Goal: Communication & Community: Answer question/provide support

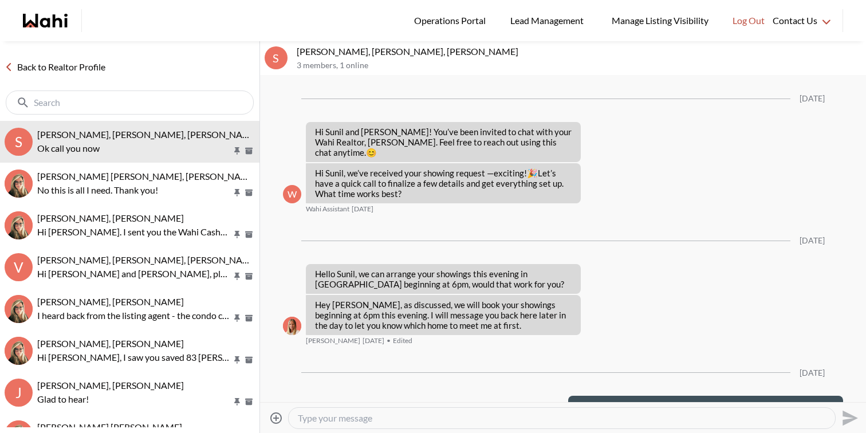
scroll to position [4949, 0]
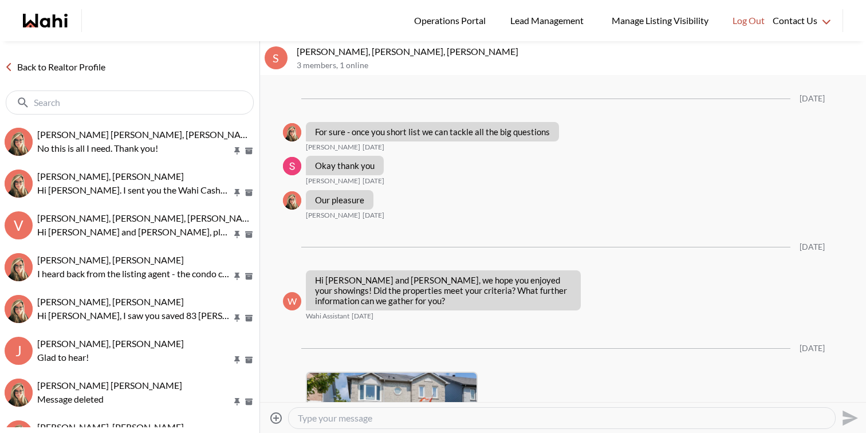
scroll to position [2304, 0]
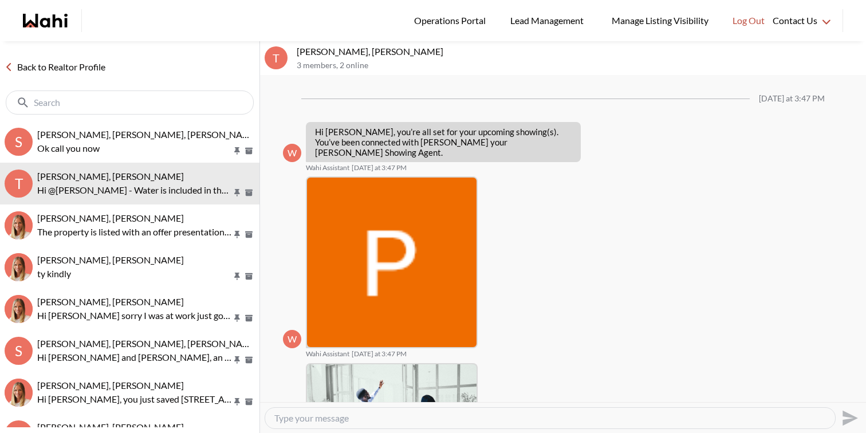
scroll to position [416, 0]
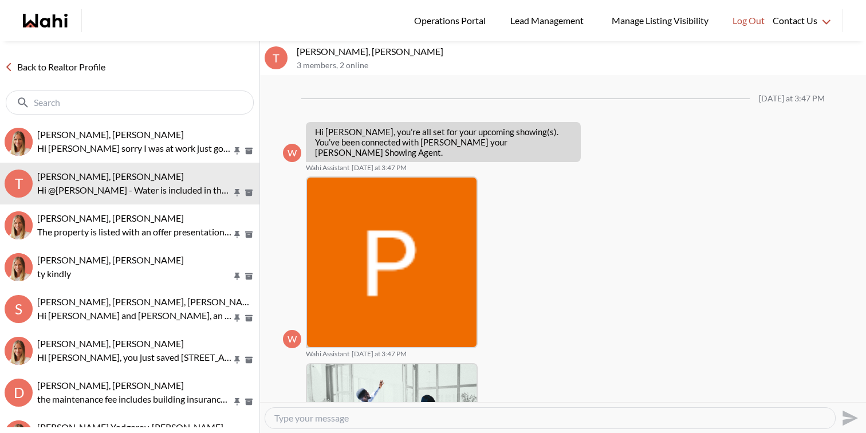
scroll to position [417, 0]
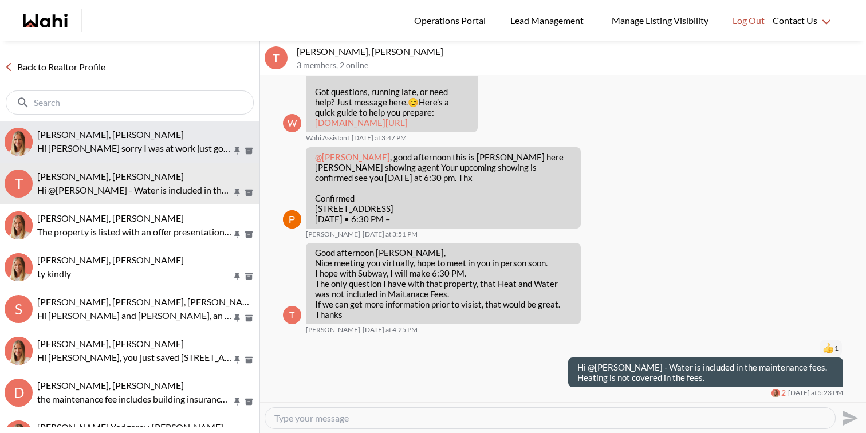
click at [126, 143] on p "Hi Michelle sorry I was at work just got your message . Adam and I talked about…" at bounding box center [134, 148] width 195 height 14
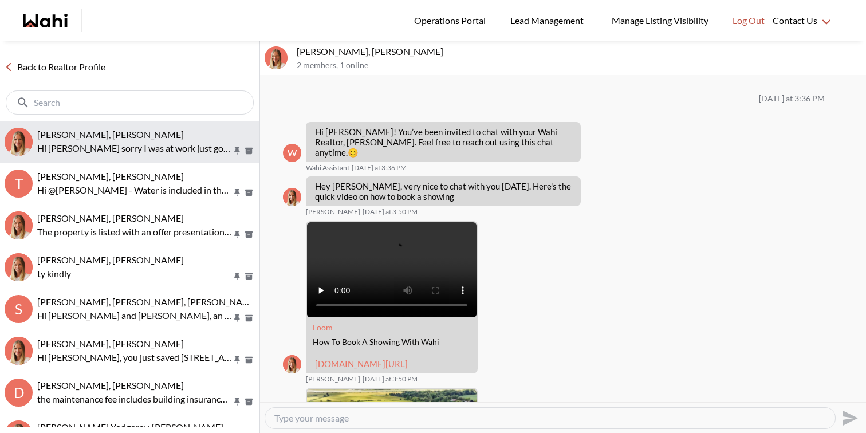
scroll to position [1253, 0]
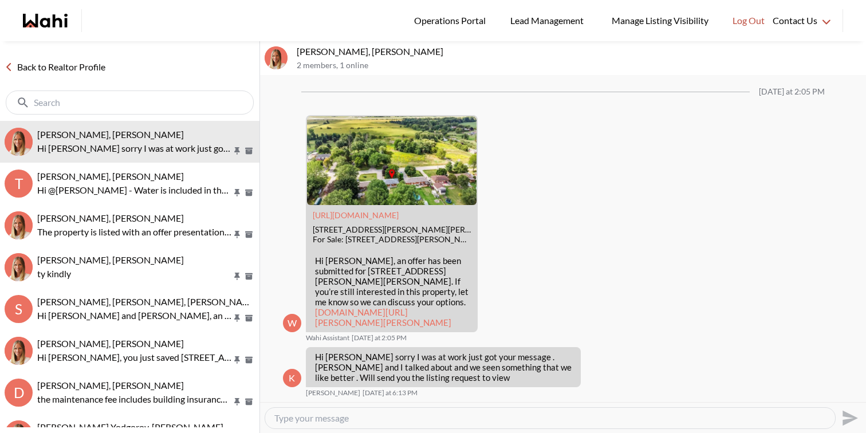
click at [437, 420] on textarea "Type your message" at bounding box center [549, 417] width 551 height 11
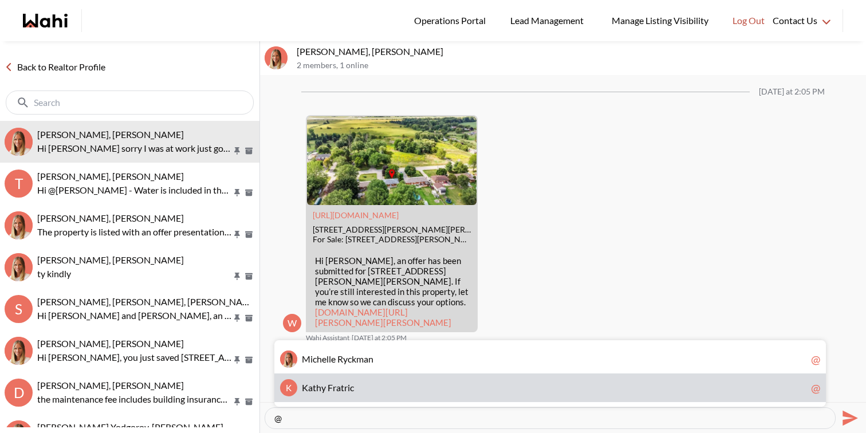
click at [403, 384] on span "K a t h y F r a t r i c" at bounding box center [554, 387] width 504 height 11
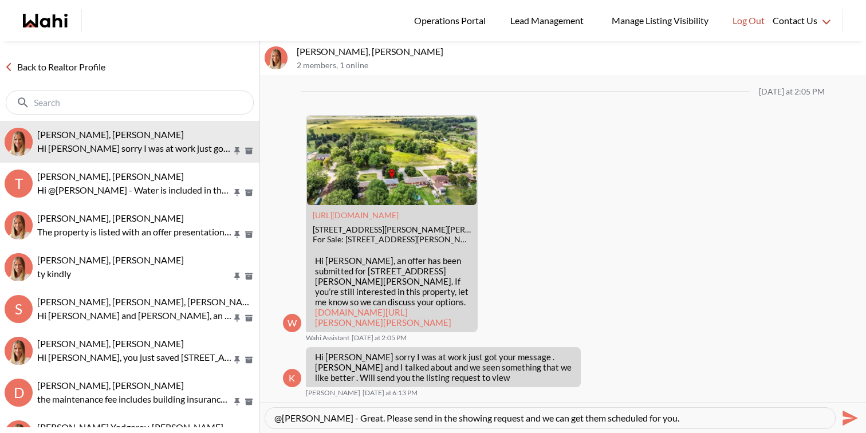
type textarea "@Kathy Fratric - Great. Please send in the showing request and we can get them …"
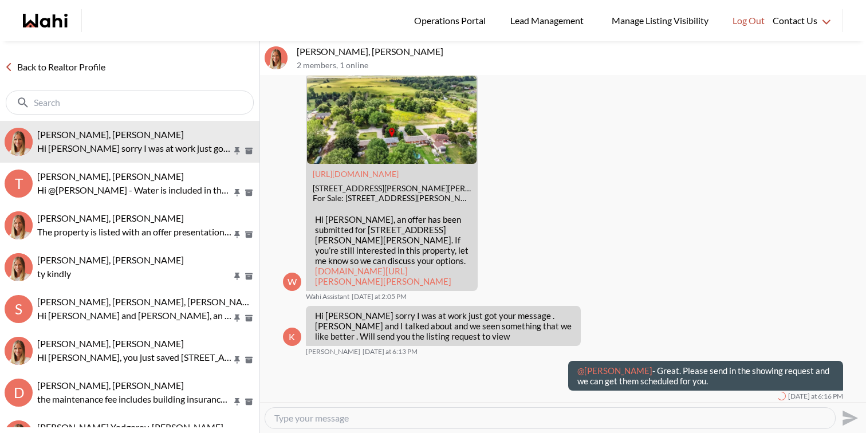
scroll to position [1297, 0]
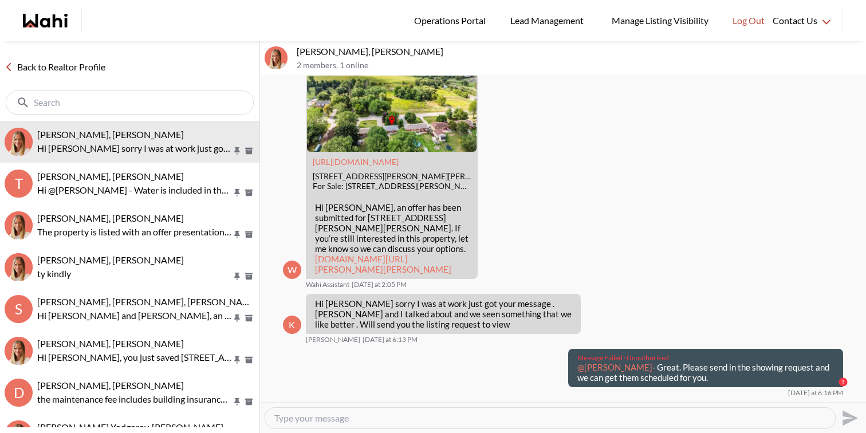
drag, startPoint x: 697, startPoint y: 387, endPoint x: 567, endPoint y: 377, distance: 129.8
click at [568, 377] on div "Message Failed · Unauthorized @Kathy Fratric - Great. Please send in the showin…" at bounding box center [705, 368] width 275 height 39
copy p "@Kathy Fratric - Great. Please send in the showing request and we can get them …"
click at [561, 415] on textarea "Type your message" at bounding box center [549, 417] width 551 height 11
paste textarea "@Kathy Fratric - Great. Please send in the showing request and we can get them …"
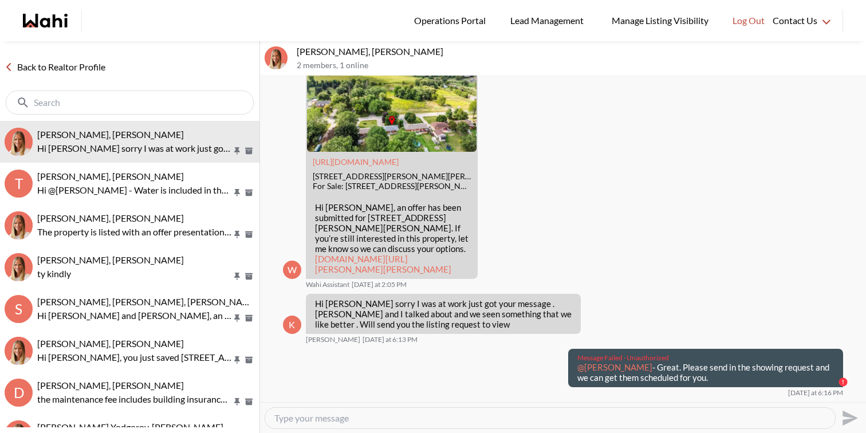
type textarea "@Kathy Fratric - Great. Please send in the showing request and we can get them …"
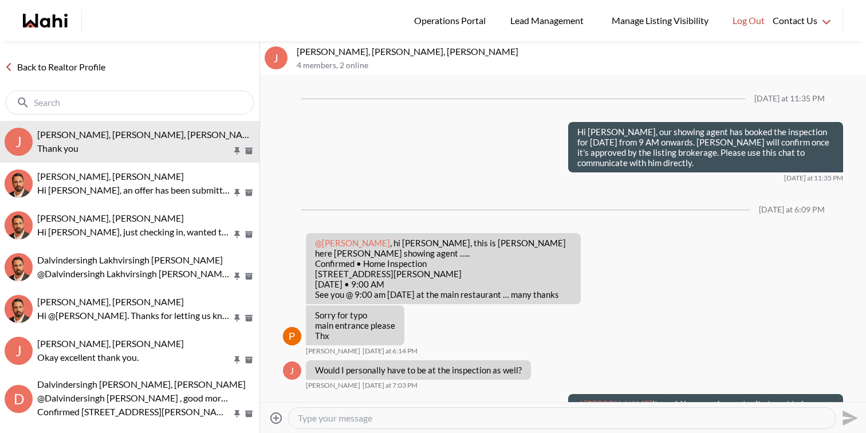
scroll to position [905, 0]
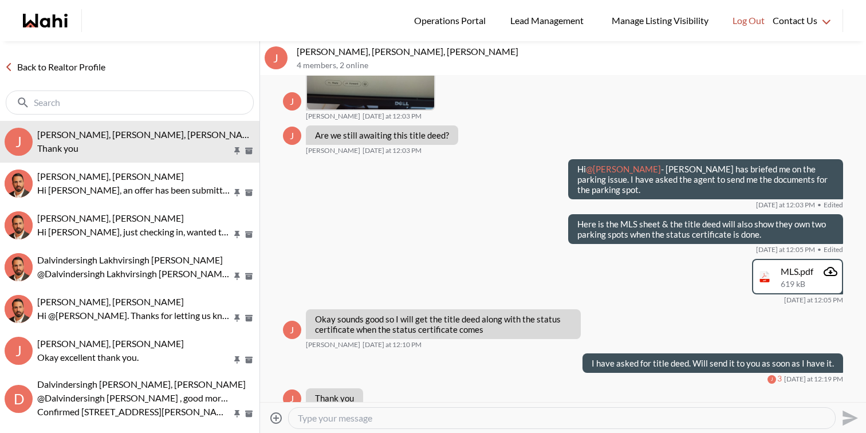
click at [381, 425] on div at bounding box center [562, 418] width 546 height 21
click at [383, 417] on textarea "Type your message" at bounding box center [562, 417] width 528 height 11
click at [278, 415] on icon "Attach files" at bounding box center [276, 418] width 14 height 14
click at [0, 0] on input "Attach files" at bounding box center [0, 0] width 0 height 0
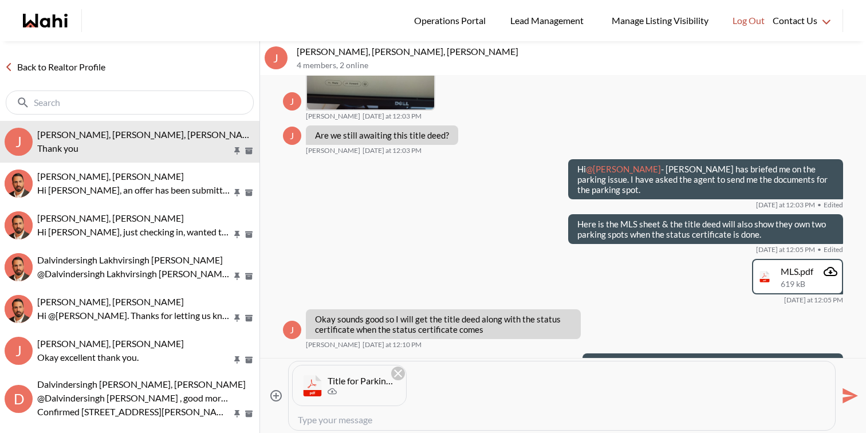
click at [852, 394] on icon "Send" at bounding box center [849, 395] width 15 height 15
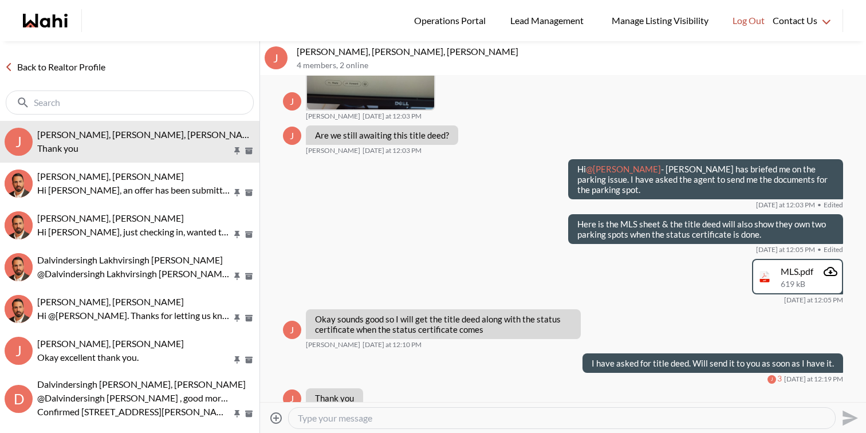
scroll to position [956, 0]
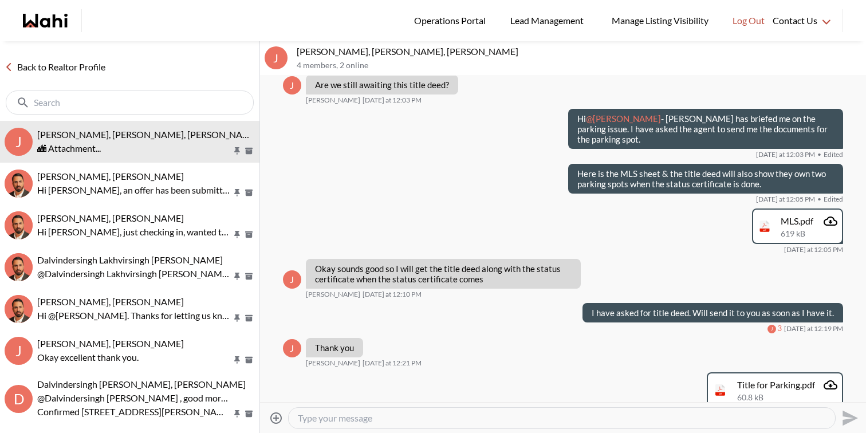
click at [753, 420] on textarea "Type your message" at bounding box center [562, 417] width 528 height 11
click at [476, 416] on textarea "Please find attached for your reference." at bounding box center [562, 417] width 528 height 11
click at [396, 418] on textarea "Please find attached for your reference. The seller legally owns the 2 parking …" at bounding box center [562, 417] width 528 height 11
click at [433, 417] on textarea "Please find attached for your reference. The seller legally owns the 2 parking …" at bounding box center [562, 417] width 528 height 11
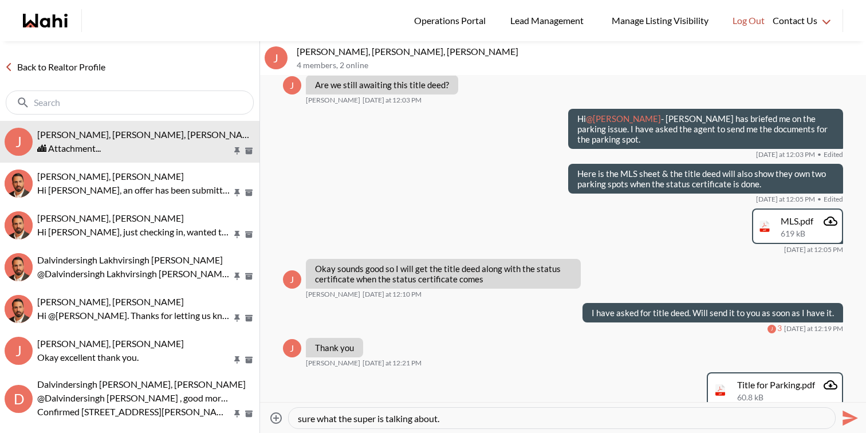
click at [492, 417] on textarea "Please find attached for your reference. The seller legally owns the 2 parking …" at bounding box center [562, 417] width 528 height 11
click at [298, 417] on textarea "Please find attached for your reference. The seller legally owns the 2 parking …" at bounding box center [562, 417] width 528 height 11
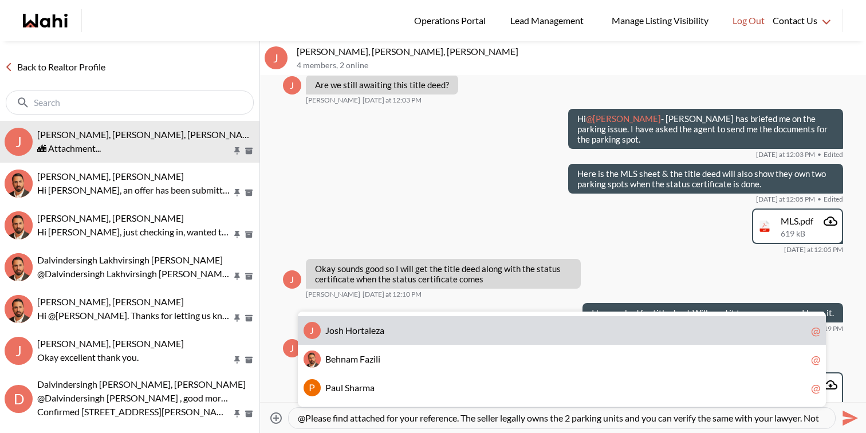
click at [391, 336] on div "J J o s h H o r t a l e z a @" at bounding box center [562, 330] width 528 height 29
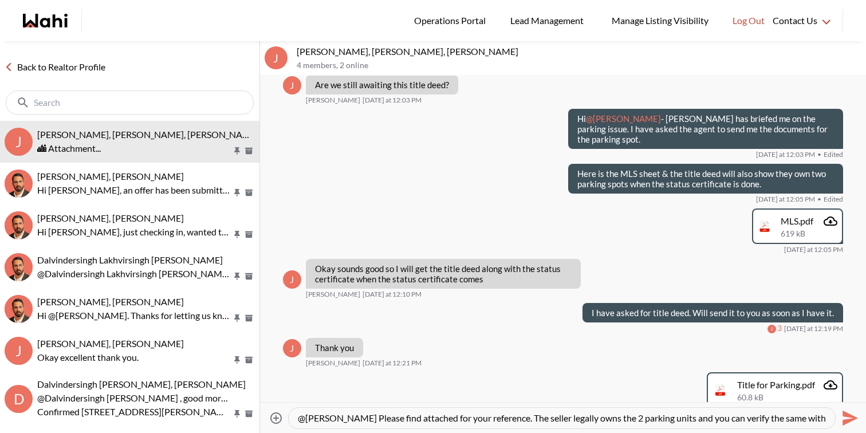
click at [367, 417] on textarea "@Josh Hortaleza Please find attached for your reference. The seller legally own…" at bounding box center [562, 417] width 528 height 11
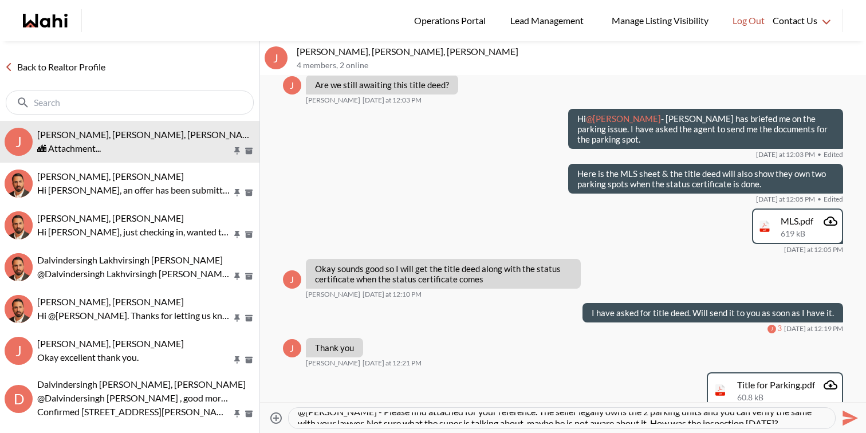
scroll to position [11, 0]
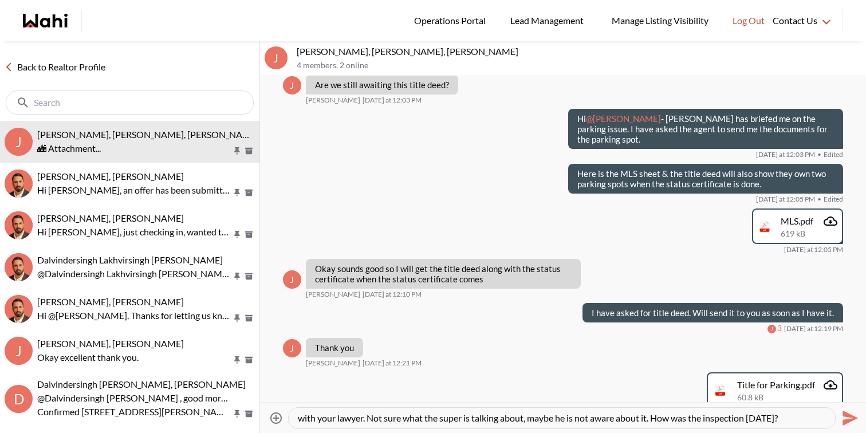
drag, startPoint x: 528, startPoint y: 418, endPoint x: 511, endPoint y: 419, distance: 17.2
click at [509, 419] on textarea "@Josh Hortaleza - Please find attached for your reference. The seller legally o…" at bounding box center [562, 417] width 528 height 11
click at [523, 411] on div "@Josh Hortaleza - Please find attached for your reference. The seller legally o…" at bounding box center [562, 418] width 546 height 21
click at [505, 420] on textarea "@Josh Hortaleza - Please find attached for your reference. The seller legally o…" at bounding box center [562, 417] width 528 height 11
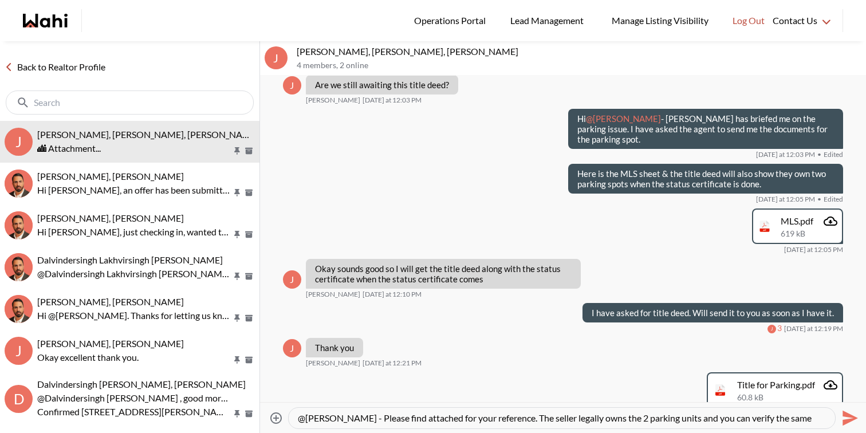
click at [455, 415] on textarea "@Josh Hortaleza - Please find attached for your reference. The seller legally o…" at bounding box center [562, 417] width 528 height 11
type textarea "@Josh Hortaleza - Please find attached title deed for the parking spots for you…"
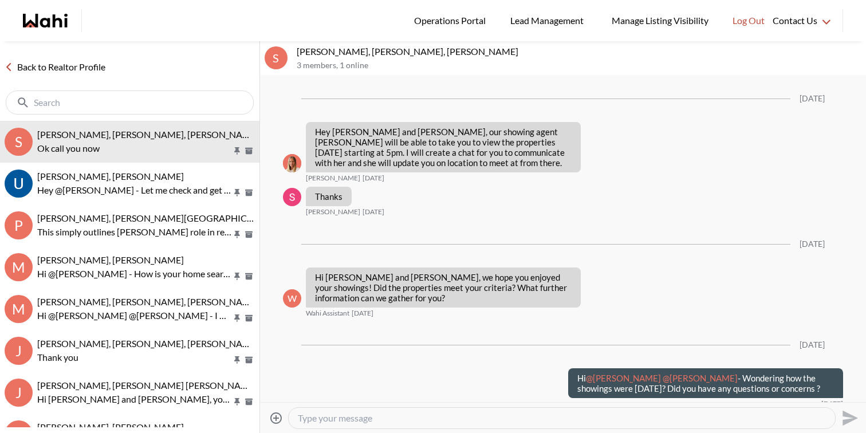
scroll to position [3207, 0]
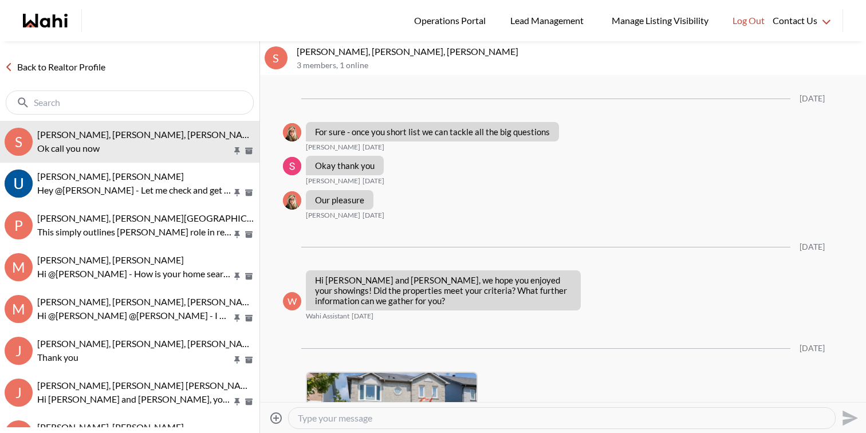
scroll to position [2304, 0]
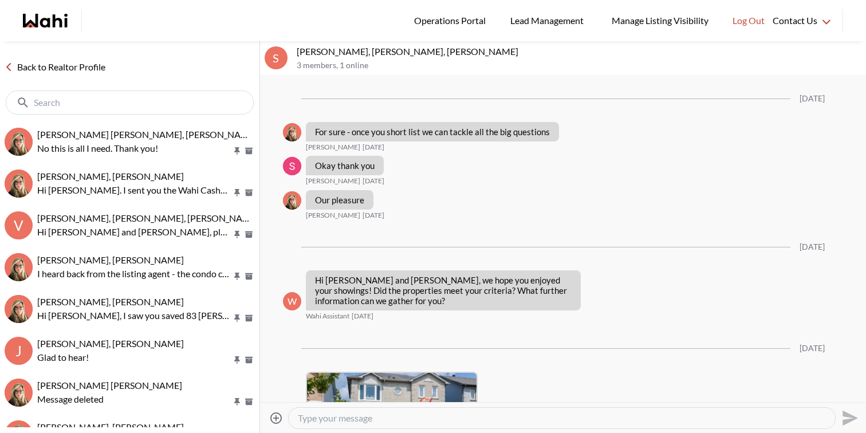
scroll to position [2304, 0]
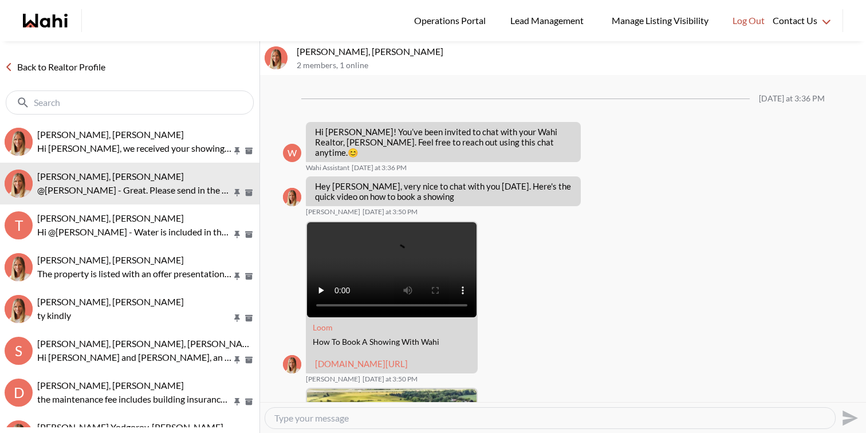
scroll to position [1297, 0]
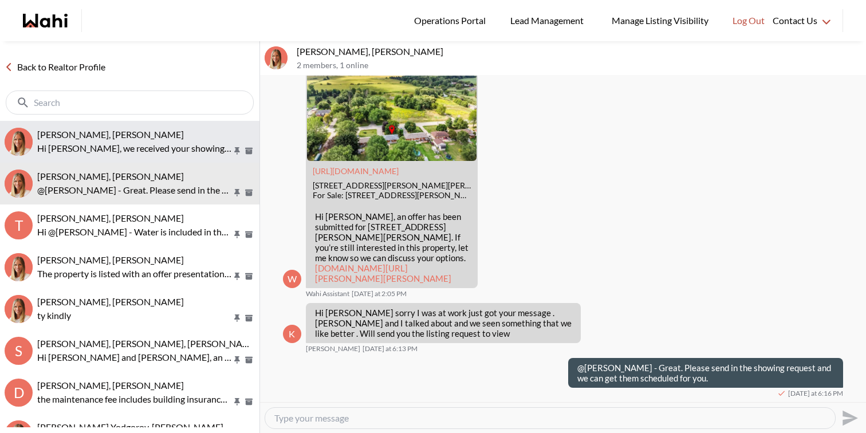
click at [160, 148] on p "Hi [PERSON_NAME], we received your showing requests - exciting 🎉 . We will be i…" at bounding box center [134, 148] width 195 height 14
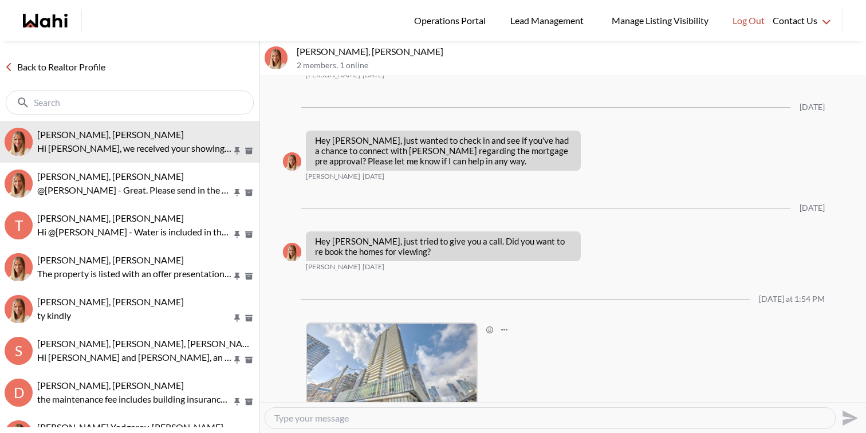
scroll to position [760, 0]
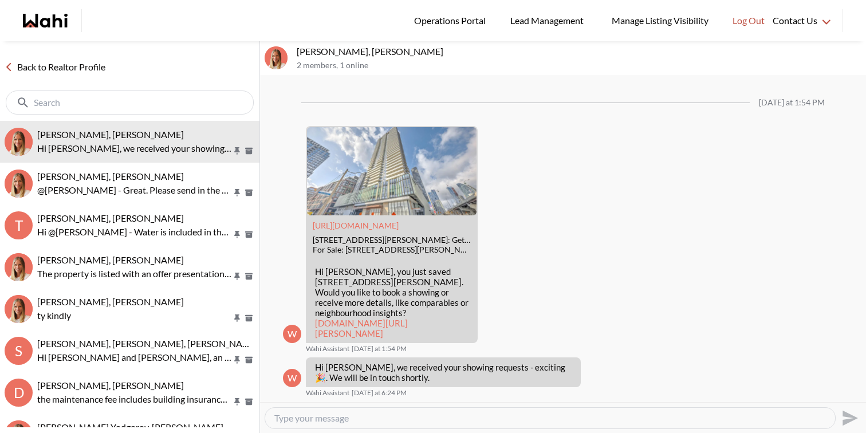
click at [321, 416] on textarea "Type your message" at bounding box center [549, 417] width 551 height 11
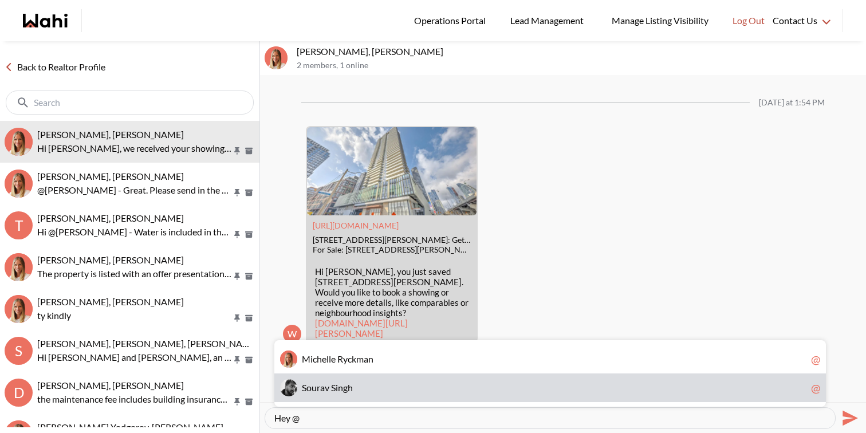
click at [328, 388] on span "v" at bounding box center [327, 387] width 5 height 11
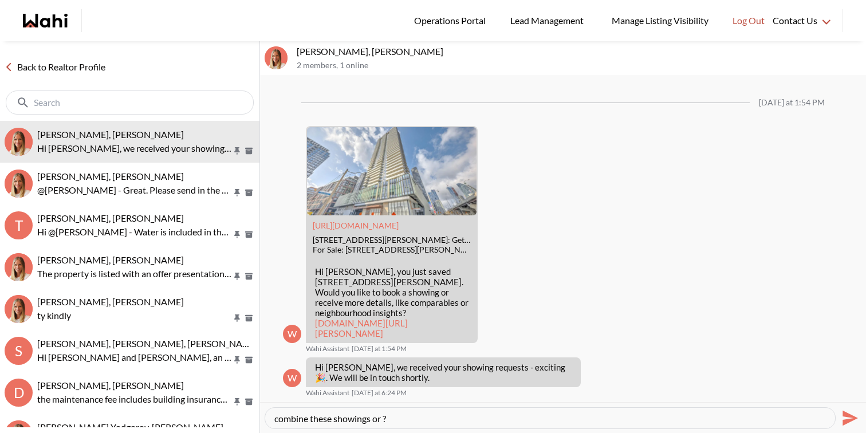
scroll to position [0, 0]
click at [784, 419] on textarea "Hey @Sourav Singh - I see two have booked in showings from 9 AM onwards and the…" at bounding box center [549, 417] width 551 height 11
click at [786, 419] on textarea "Hey @Sourav Singh - I see two have booked in showings from 9 AM onwards and the…" at bounding box center [549, 417] width 551 height 11
type textarea "Hey @[PERSON_NAME] - I see two have booked in showings from 9 AM onwards and th…"
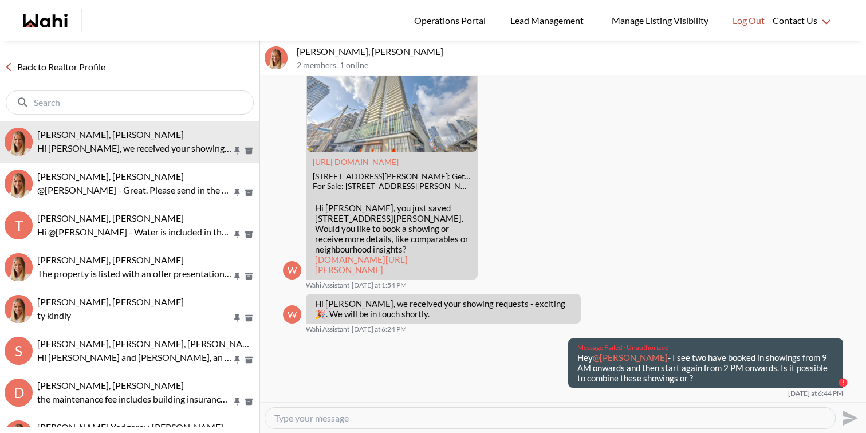
drag, startPoint x: 675, startPoint y: 384, endPoint x: 557, endPoint y: 366, distance: 119.8
click at [563, 366] on div "Message Failed · Unauthorized Hey @Sourav Singh - I see two have booked in show…" at bounding box center [702, 362] width 279 height 49
copy p "Hey @Sourav Singh - I see two have booked in showings from 9 AM onwards and the…"
click at [587, 420] on textarea "Type your message" at bounding box center [549, 417] width 551 height 11
paste textarea "Hey @[PERSON_NAME] - I see two have booked in showings from 9 AM onwards and th…"
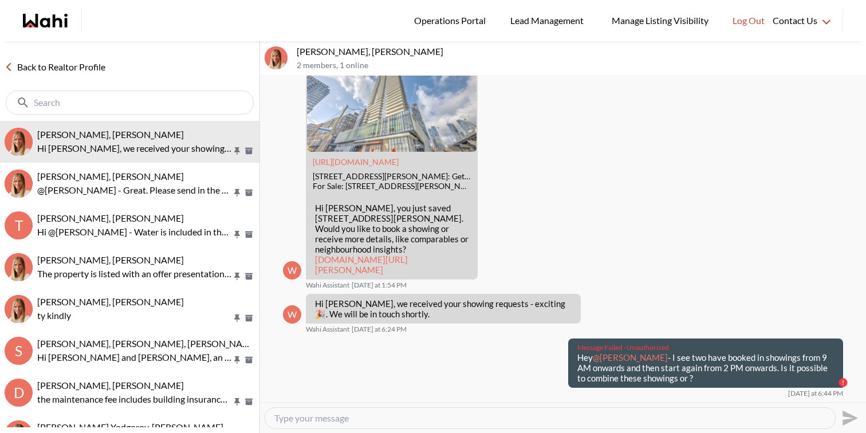
type textarea "Hey @Sourav Singh - I see two have booked in showings from 9 AM onwards and the…"
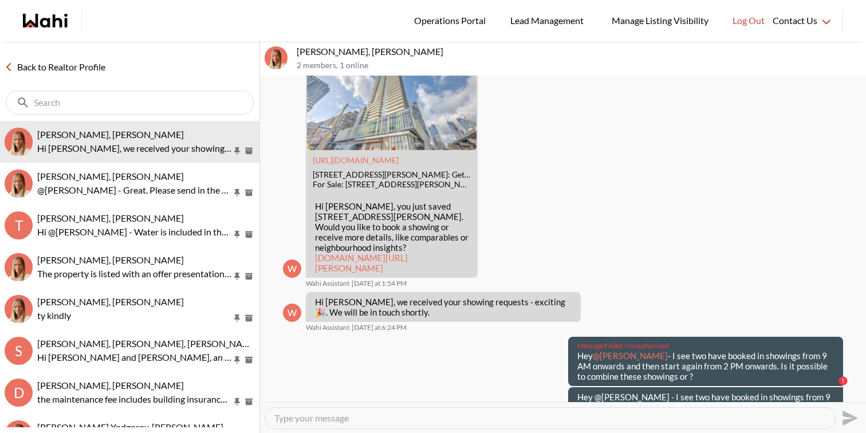
scroll to position [865, 0]
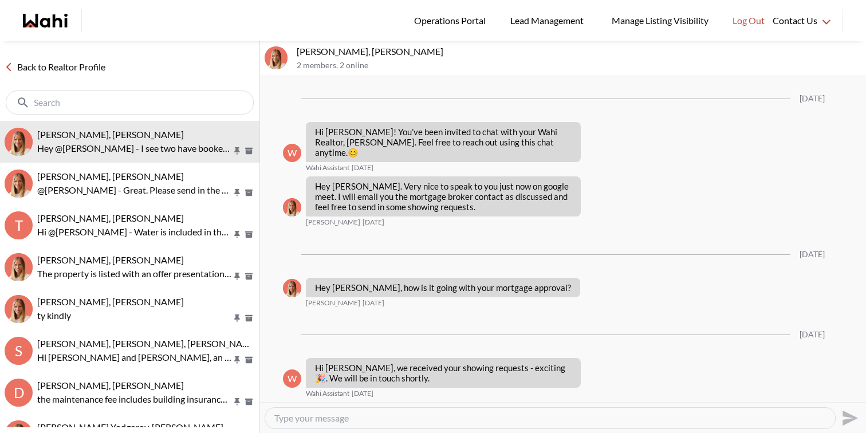
scroll to position [815, 0]
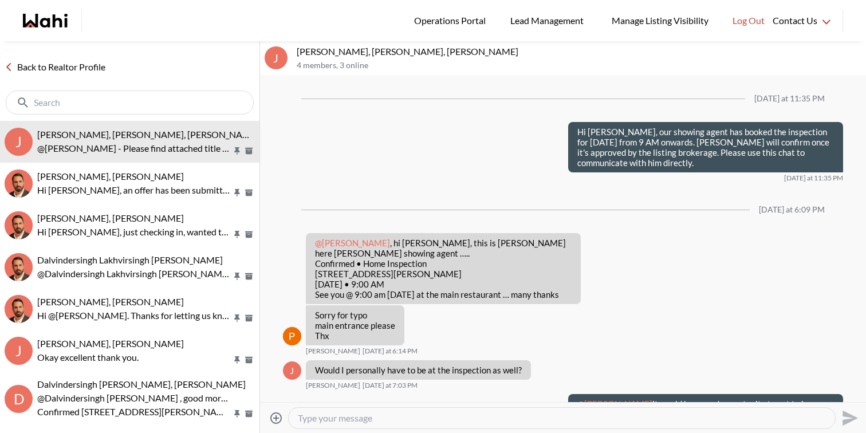
scroll to position [1031, 0]
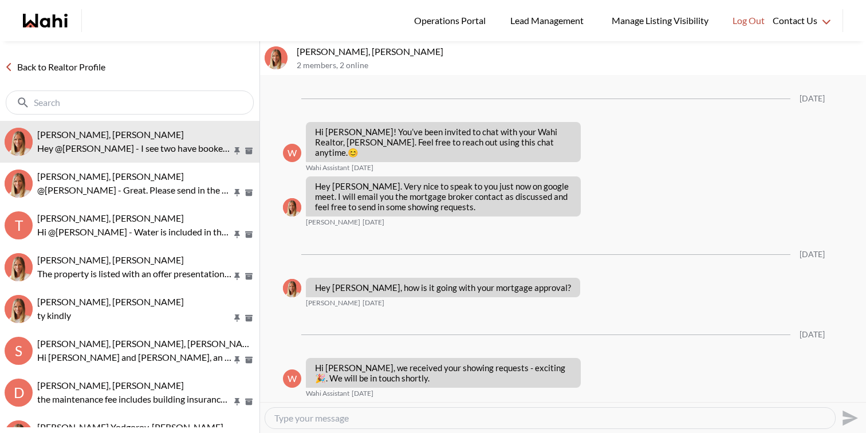
scroll to position [815, 0]
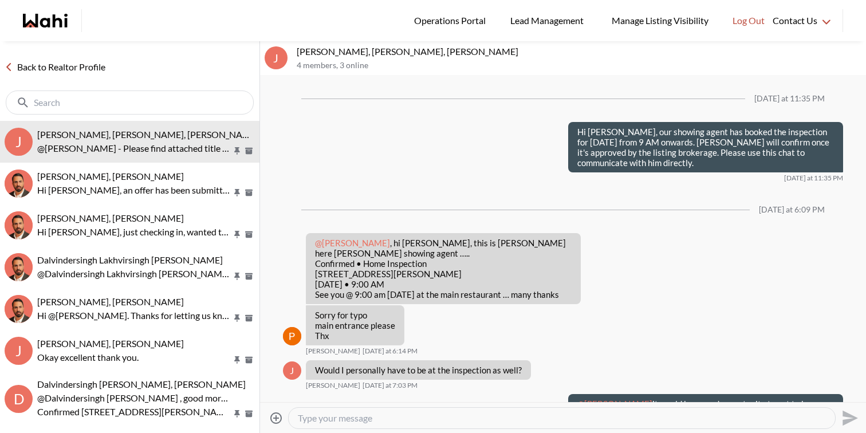
scroll to position [1031, 0]
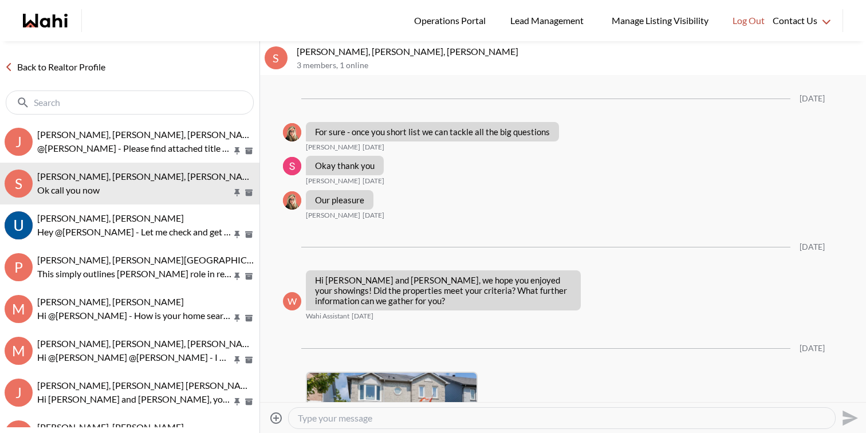
scroll to position [2304, 0]
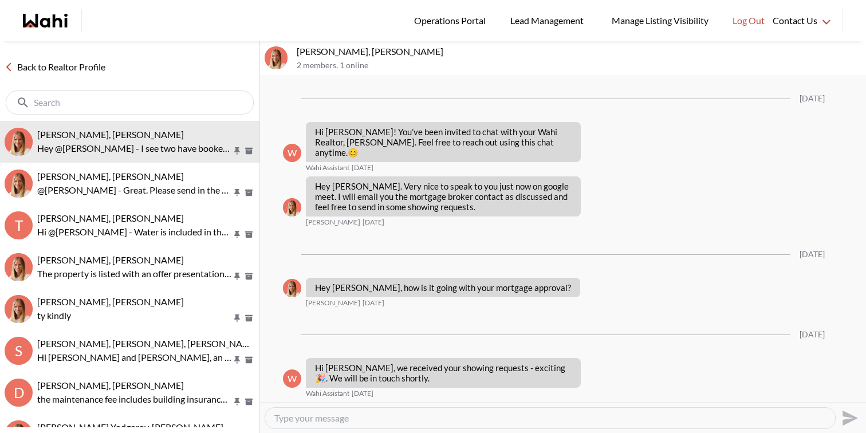
scroll to position [815, 0]
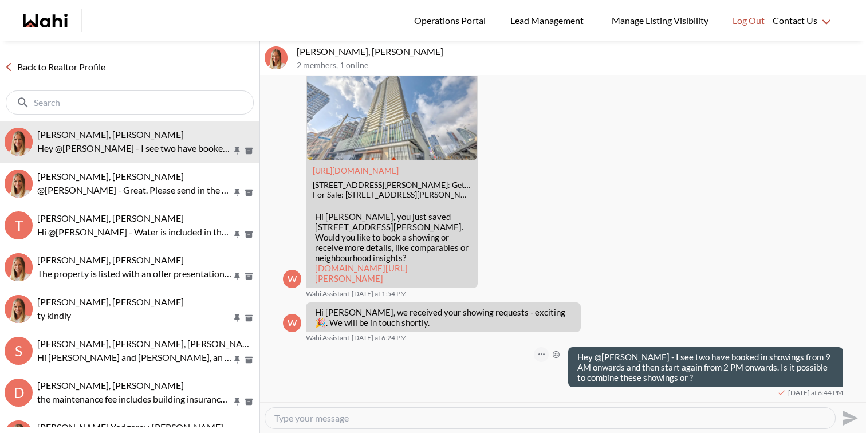
click at [534, 353] on button "Open Message Actions Menu" at bounding box center [541, 354] width 15 height 15
click at [514, 316] on button "Edit Message" at bounding box center [495, 316] width 92 height 21
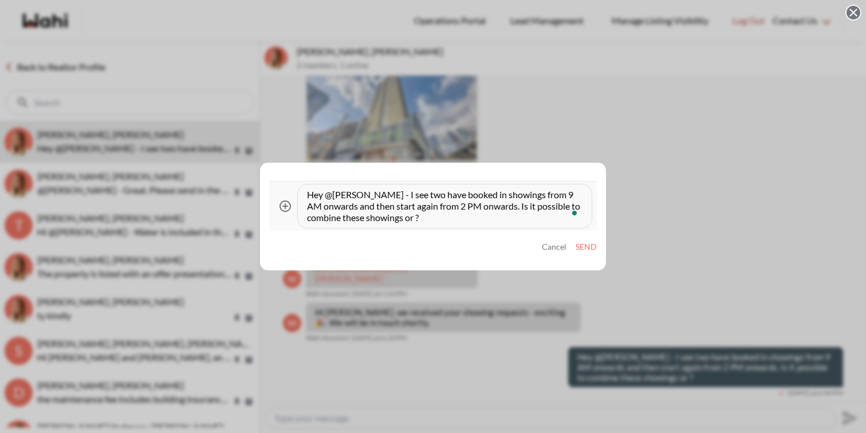
drag, startPoint x: 427, startPoint y: 194, endPoint x: 412, endPoint y: 192, distance: 15.6
click at [412, 192] on textarea "Hey @Sourav Singh - I see two have booked in showings from 9 AM onwards and the…" at bounding box center [444, 206] width 275 height 34
type textarea "Hey @Sourav Singh - I see you have booked in showings from 9 AM onwards and the…"
click at [591, 249] on button "Send" at bounding box center [585, 247] width 21 height 10
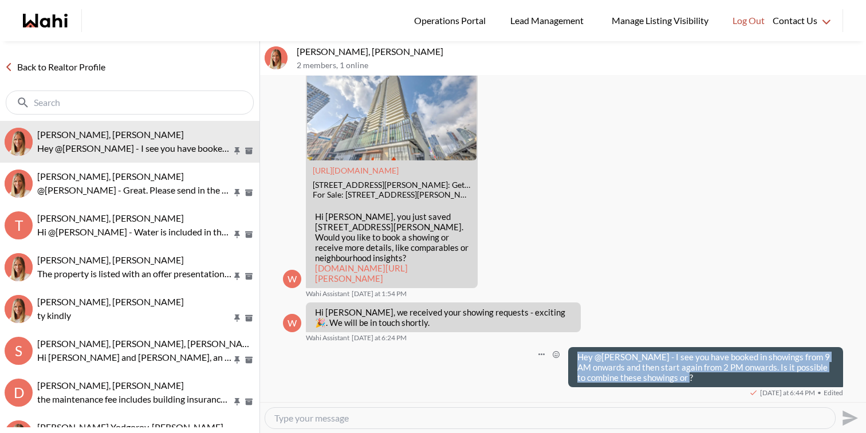
drag, startPoint x: 678, startPoint y: 381, endPoint x: 569, endPoint y: 354, distance: 113.0
click at [577, 354] on p "Hey @Sourav Singh - I see you have booked in showings from 9 AM onwards and the…" at bounding box center [705, 367] width 257 height 31
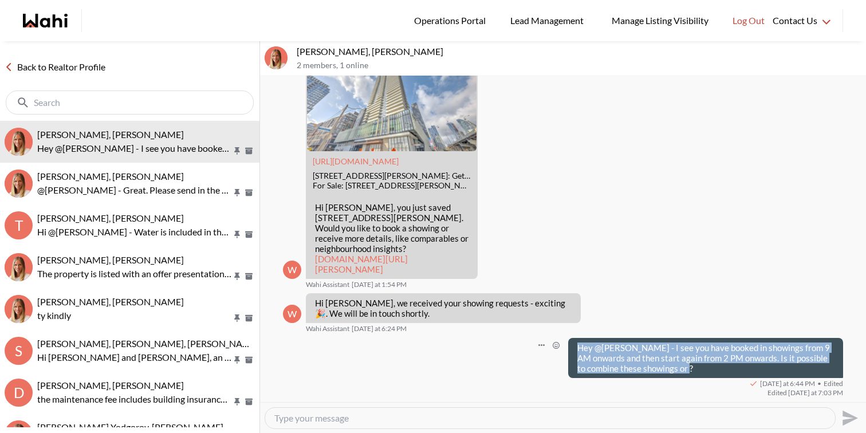
copy p "Hey @Sourav Singh - I see you have booked in showings from 9 AM onwards and the…"
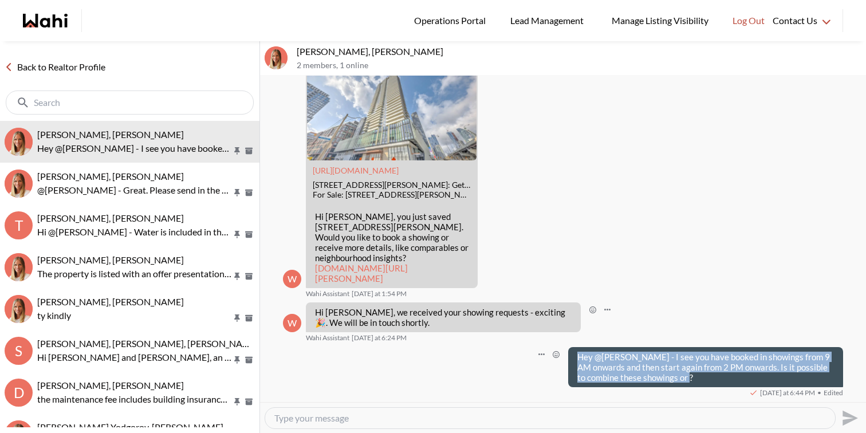
scroll to position [814, 0]
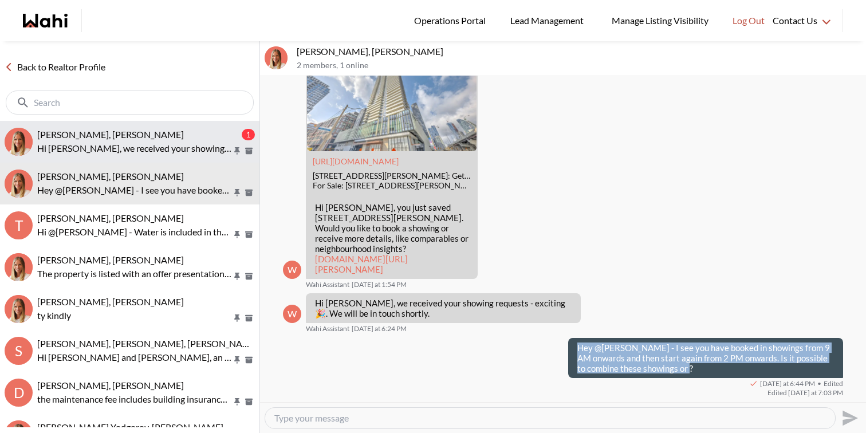
click at [126, 145] on p "Hi Kathy, we received your showing requests - exciting 🎉 . We will be in touch …" at bounding box center [134, 148] width 195 height 14
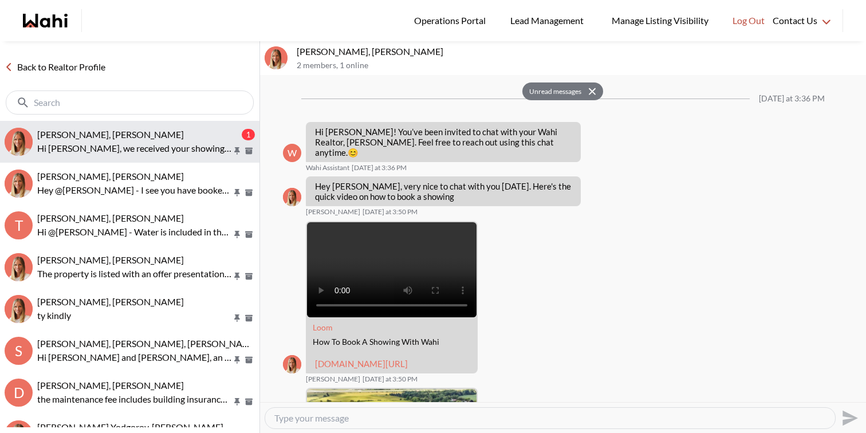
scroll to position [1387, 0]
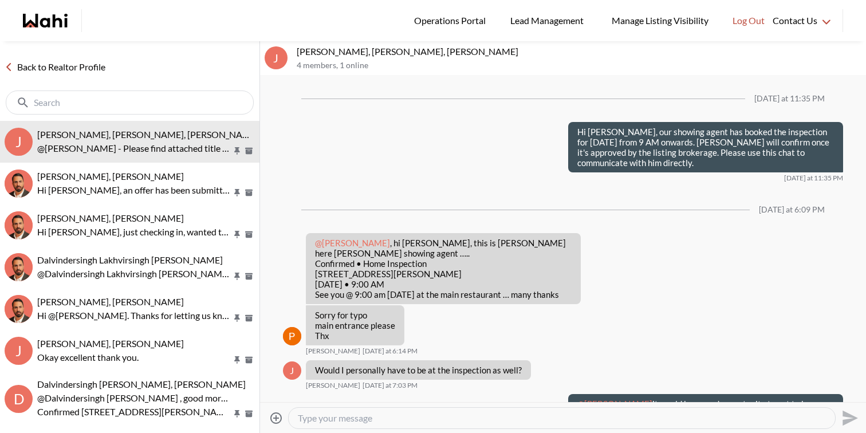
scroll to position [1031, 0]
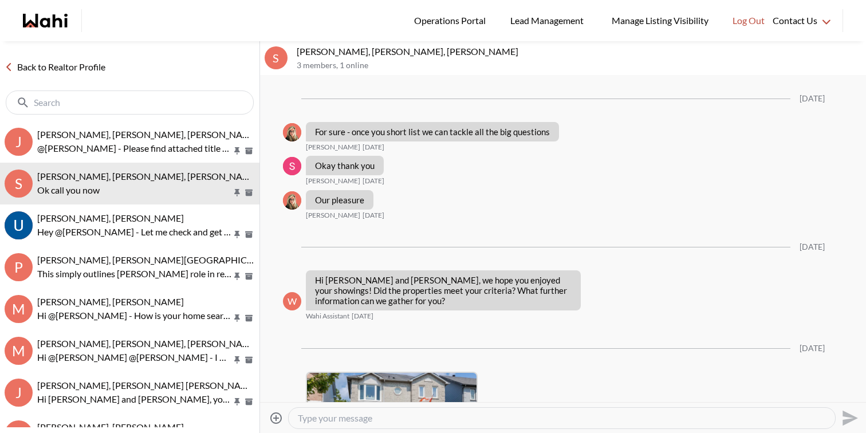
scroll to position [2304, 0]
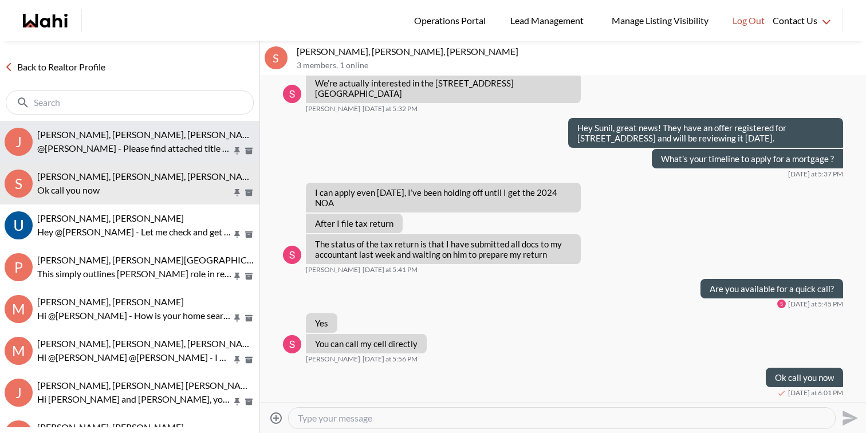
click at [143, 135] on span "[PERSON_NAME], [PERSON_NAME], [PERSON_NAME]" at bounding box center [148, 134] width 222 height 11
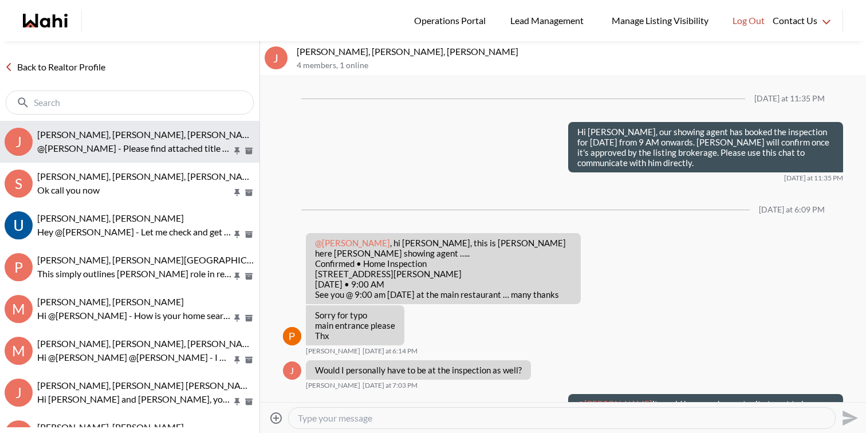
scroll to position [1031, 0]
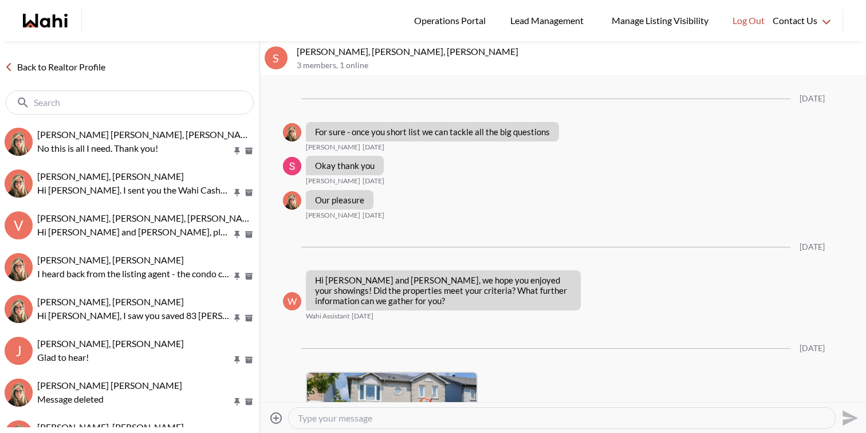
scroll to position [2304, 0]
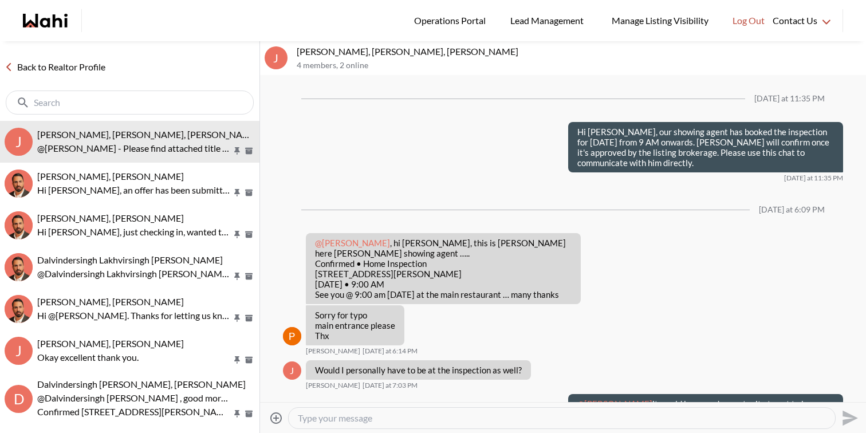
scroll to position [1031, 0]
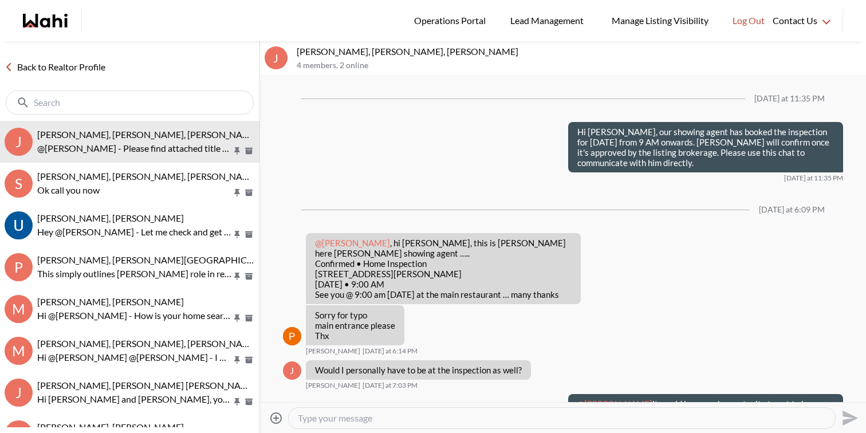
scroll to position [1031, 0]
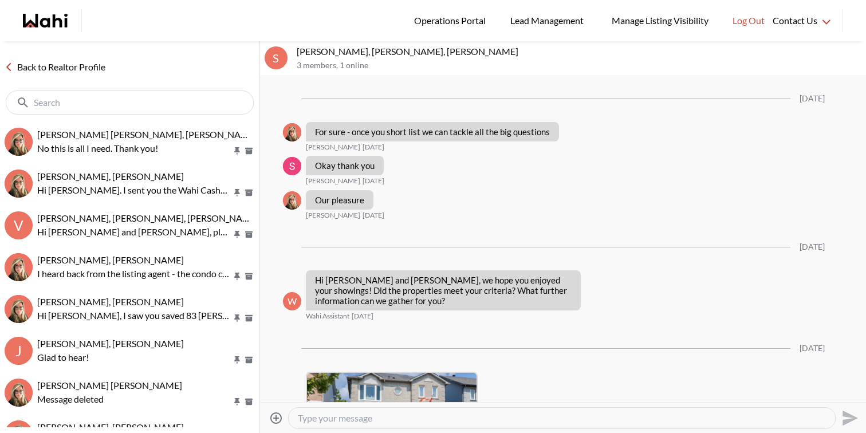
scroll to position [2304, 0]
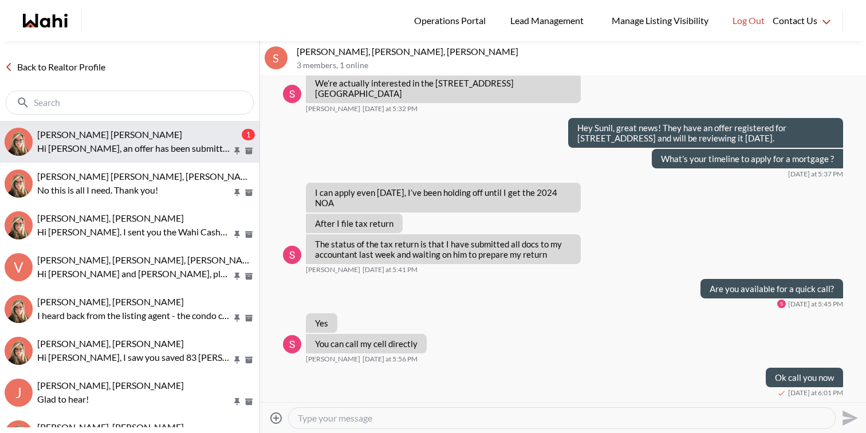
click at [108, 148] on p "Hi [PERSON_NAME], an offer has been submitted for [STREET_ADDRESS]. If you’re s…" at bounding box center [134, 148] width 195 height 14
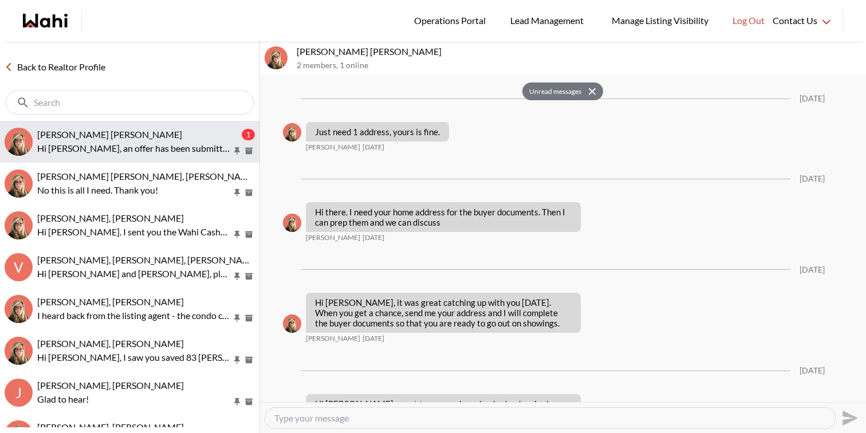
scroll to position [1776, 0]
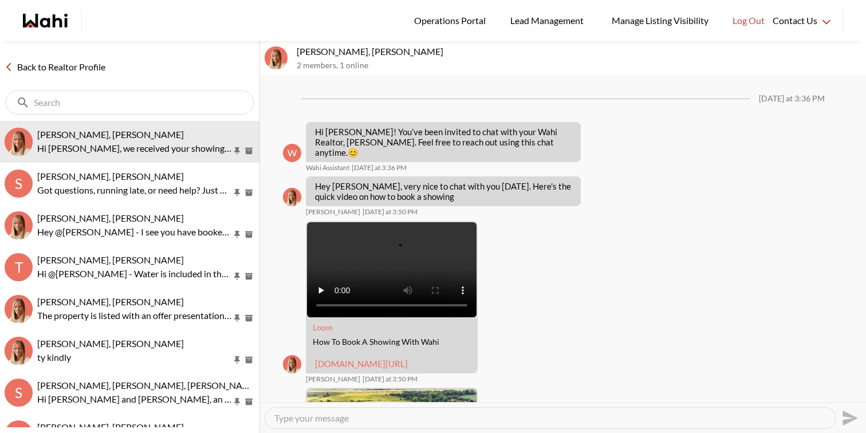
scroll to position [1341, 0]
